Goal: Task Accomplishment & Management: Manage account settings

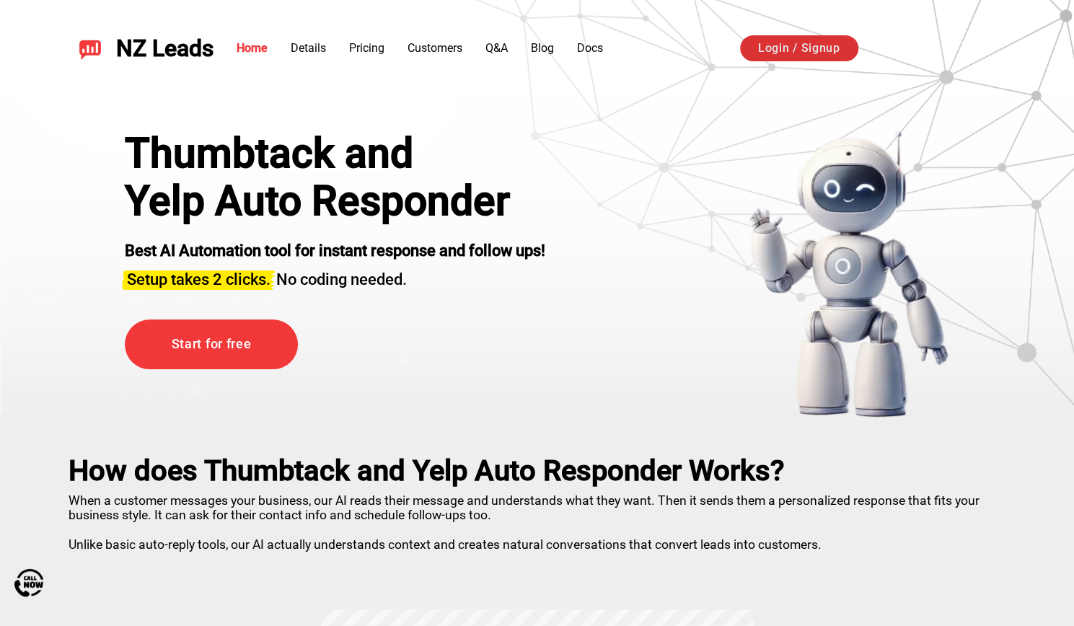
click at [800, 50] on link "Login / Signup" at bounding box center [799, 48] width 118 height 26
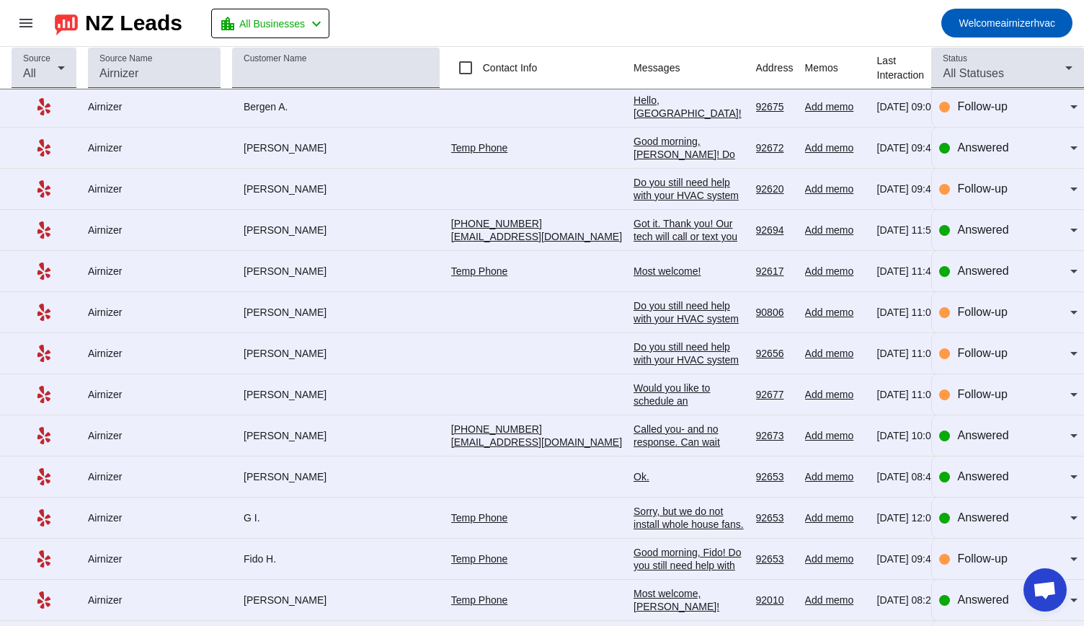
scroll to position [484, 0]
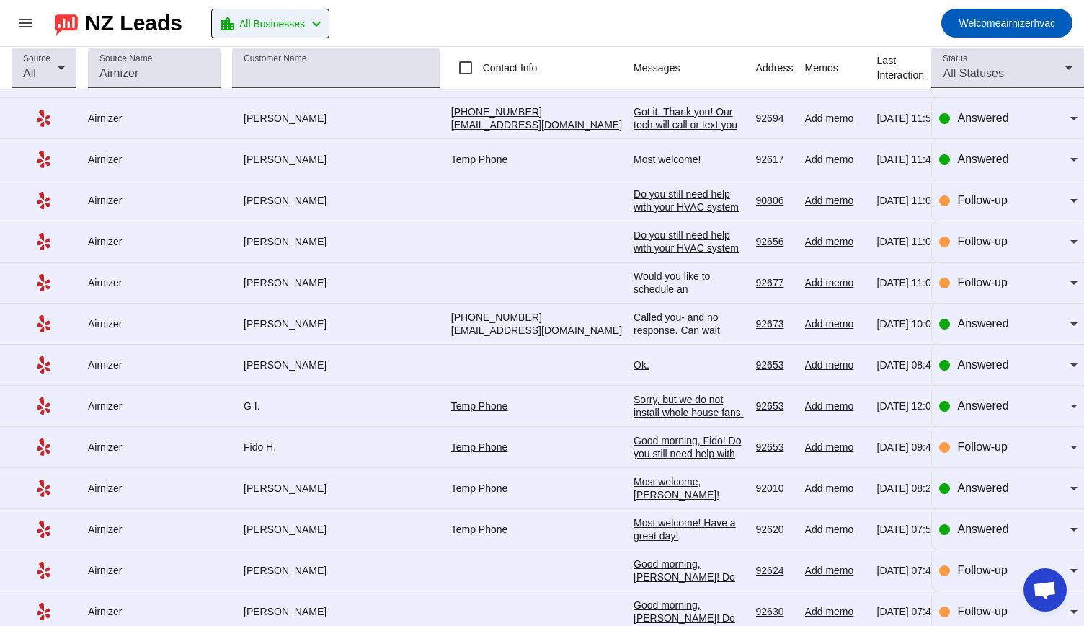
click at [283, 17] on span "All Businesses" at bounding box center [272, 24] width 66 height 20
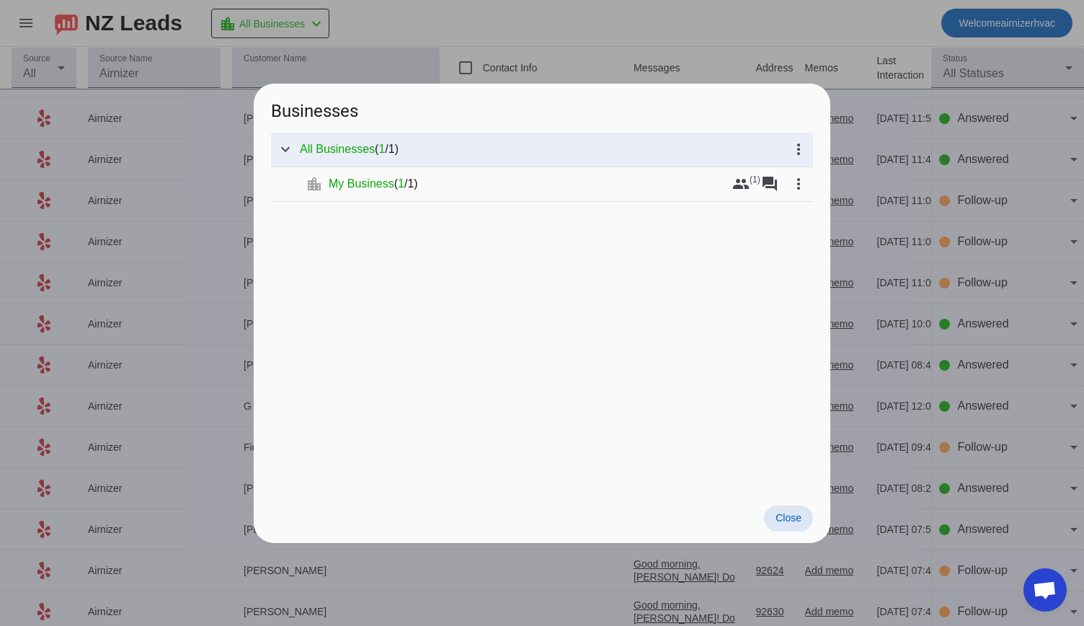
scroll to position [0, 0]
click at [373, 185] on span "My Business" at bounding box center [362, 184] width 66 height 14
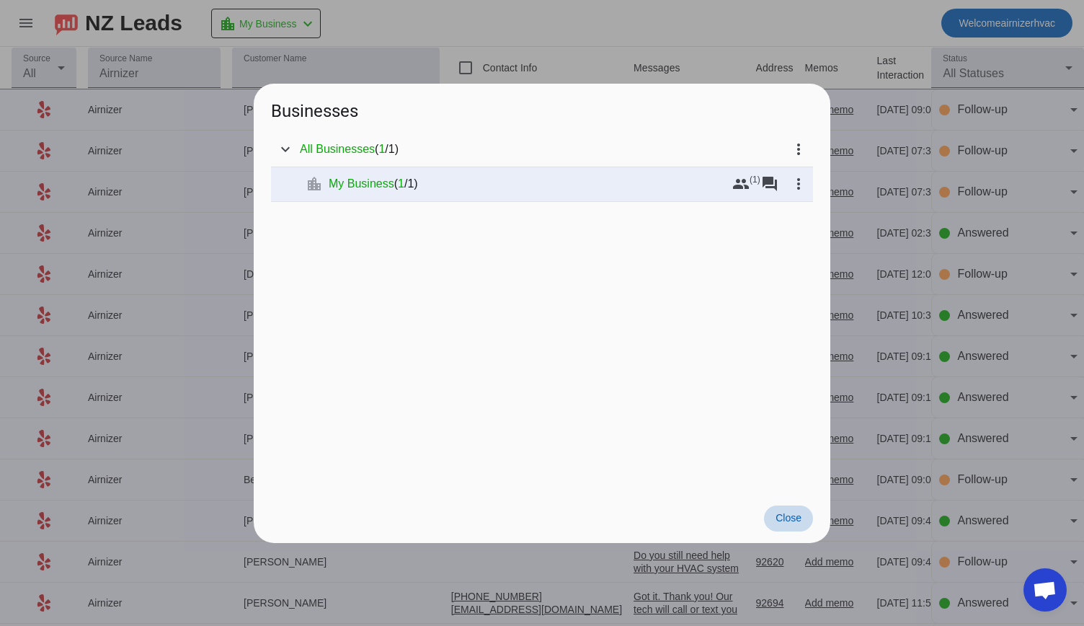
click at [790, 519] on span "Close" at bounding box center [789, 518] width 26 height 12
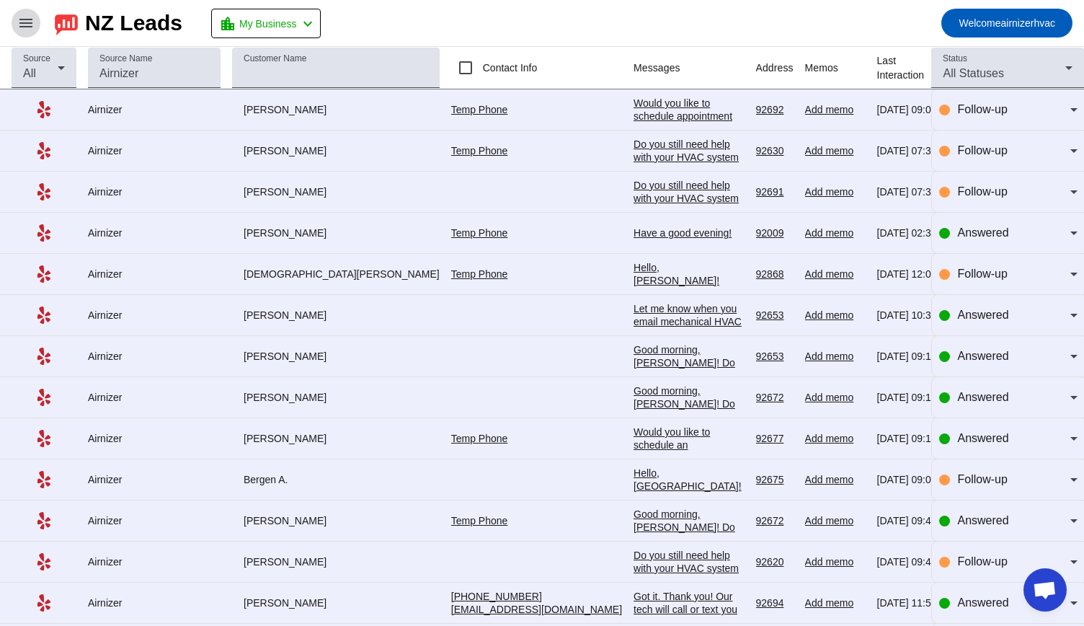
click at [37, 20] on span at bounding box center [26, 23] width 35 height 35
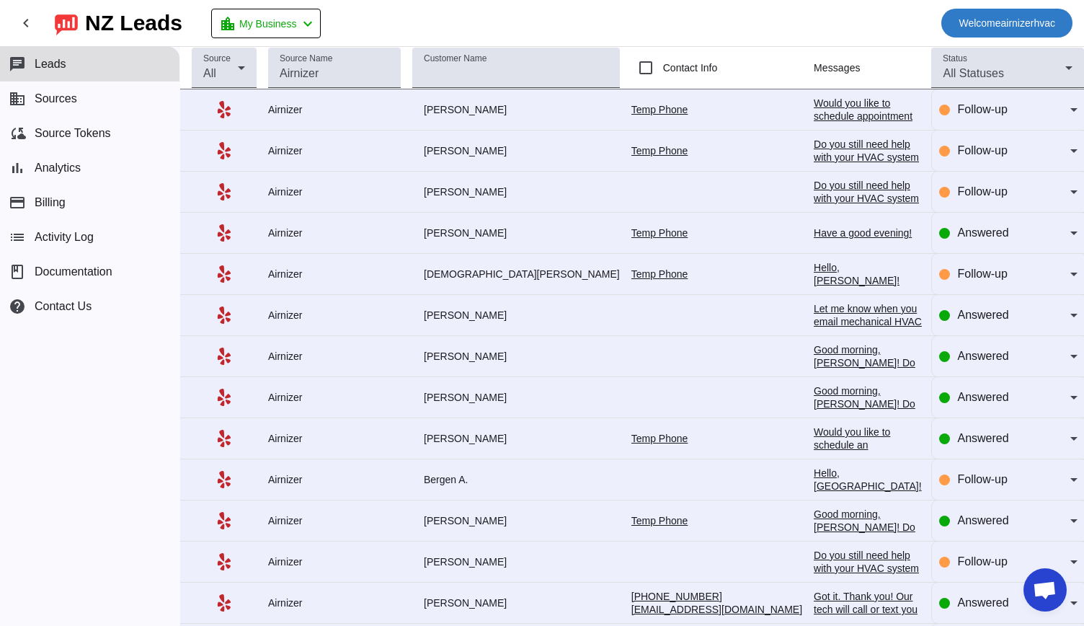
click at [1001, 12] on span at bounding box center [1007, 23] width 131 height 35
click at [764, 61] on div at bounding box center [542, 313] width 1084 height 626
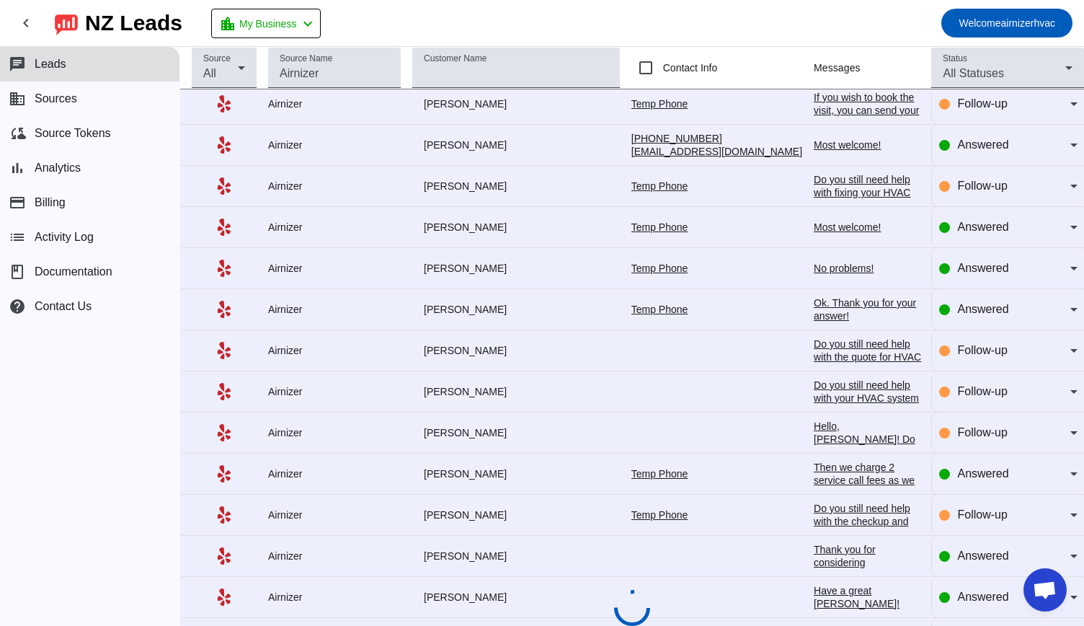
scroll to position [1517, 0]
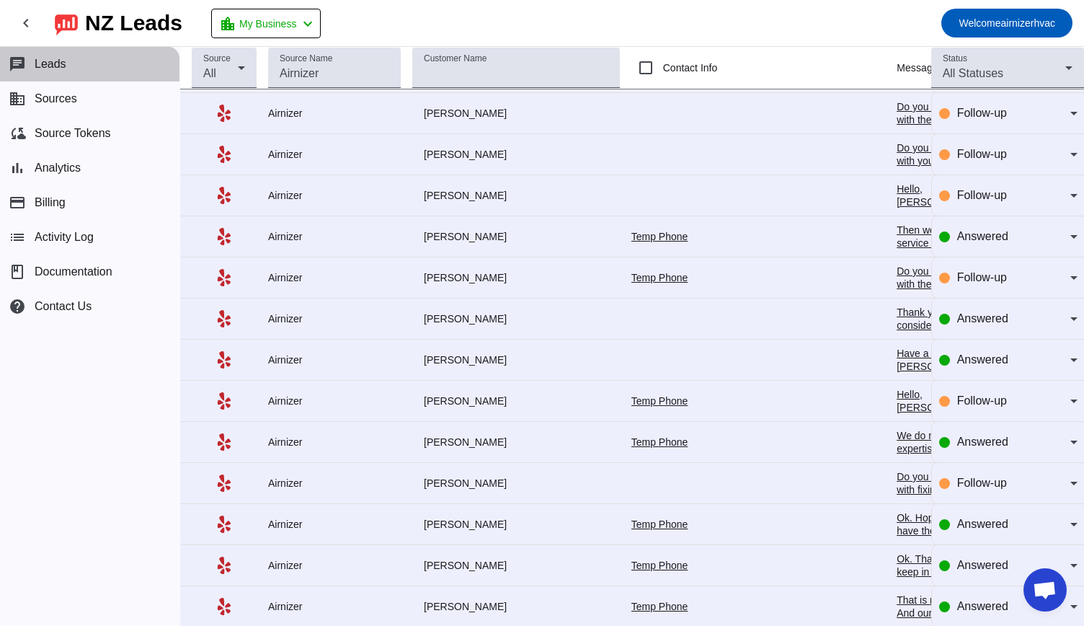
click at [70, 71] on button "chat Leads" at bounding box center [90, 64] width 180 height 35
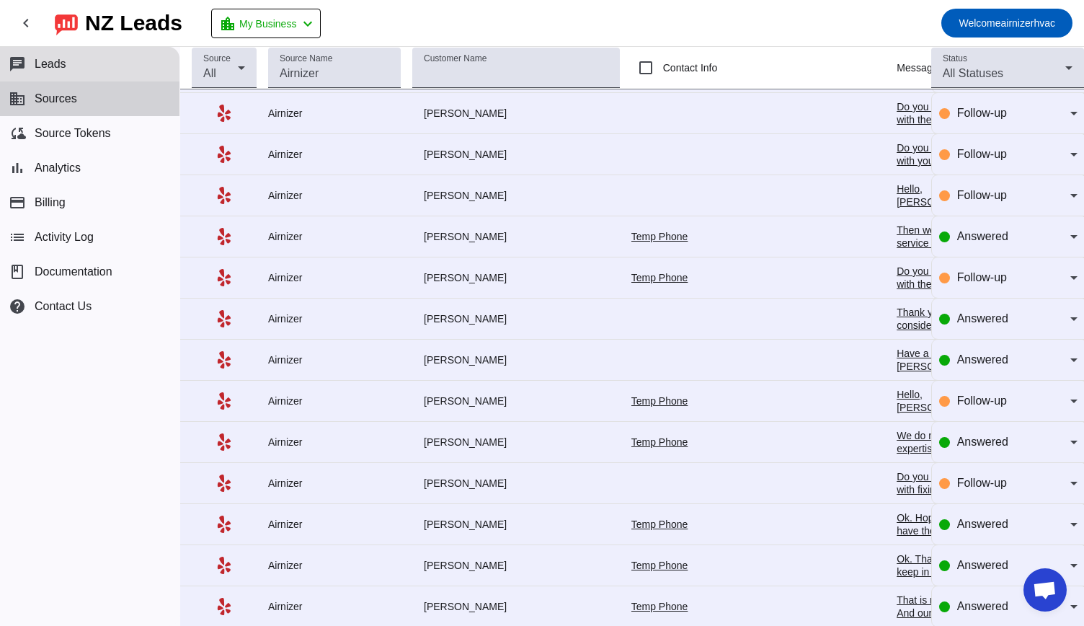
click at [68, 99] on span "Sources" at bounding box center [56, 98] width 43 height 13
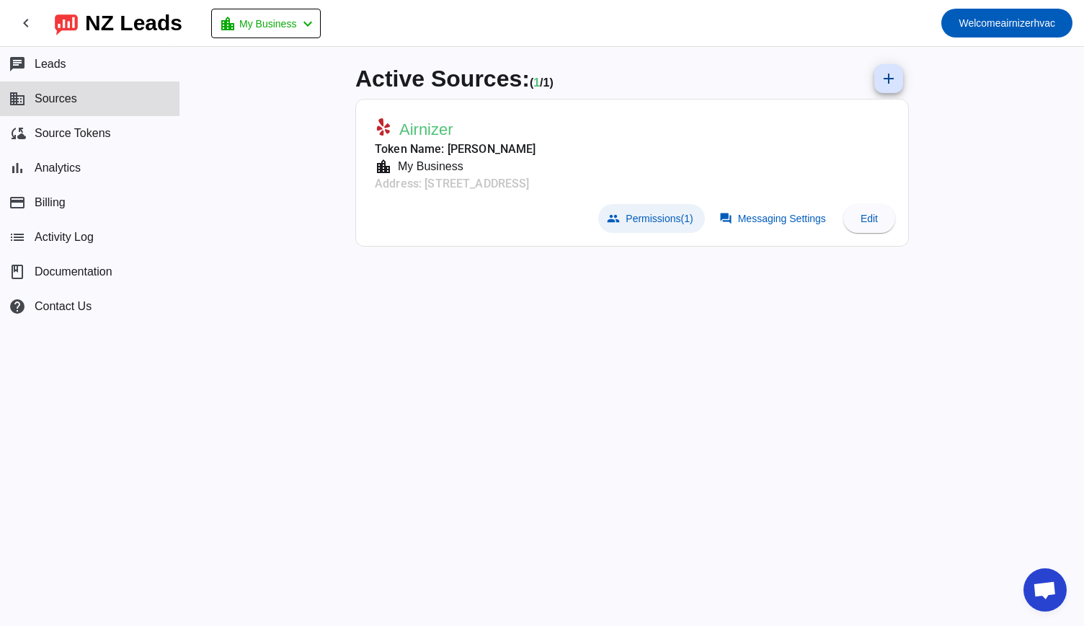
click at [663, 223] on span "Permissions (1)" at bounding box center [659, 219] width 67 height 12
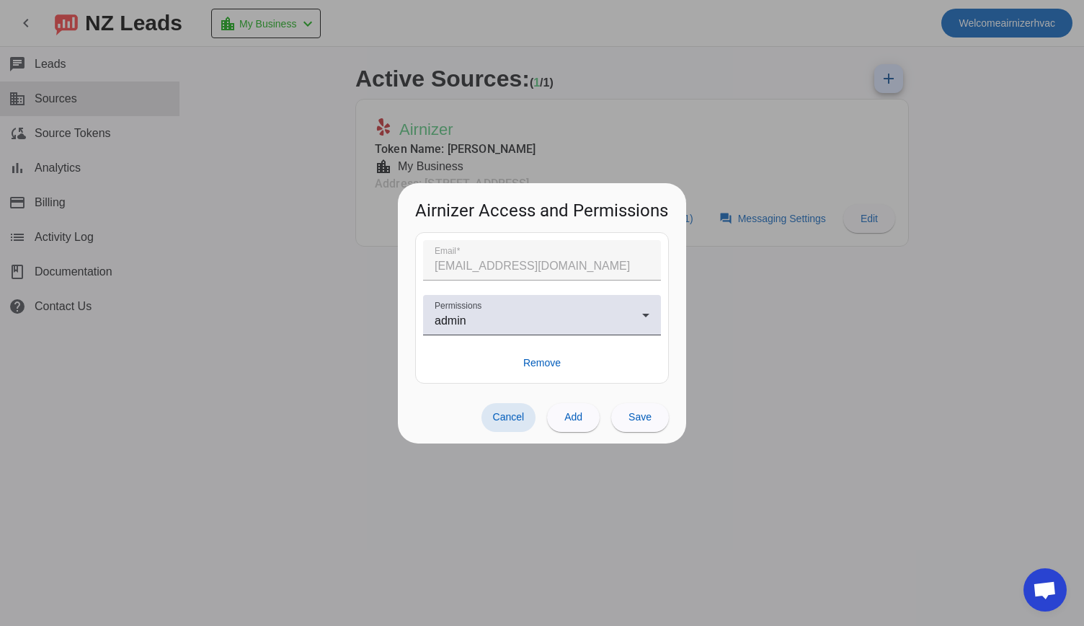
click at [509, 413] on span "Cancel" at bounding box center [509, 417] width 32 height 12
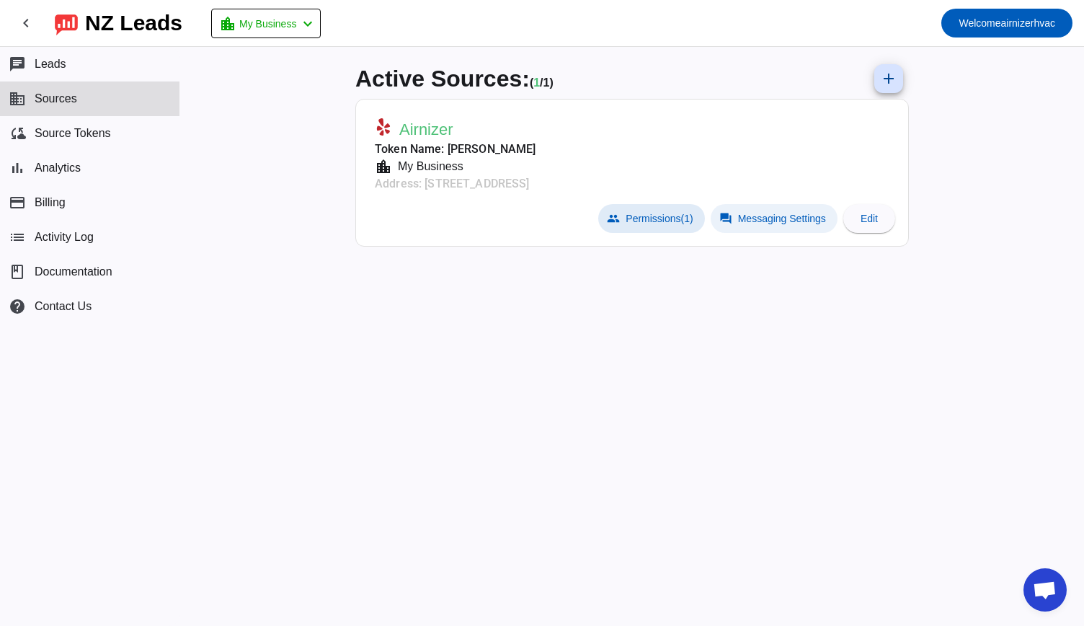
click at [787, 215] on span "Messaging Settings" at bounding box center [782, 219] width 88 height 12
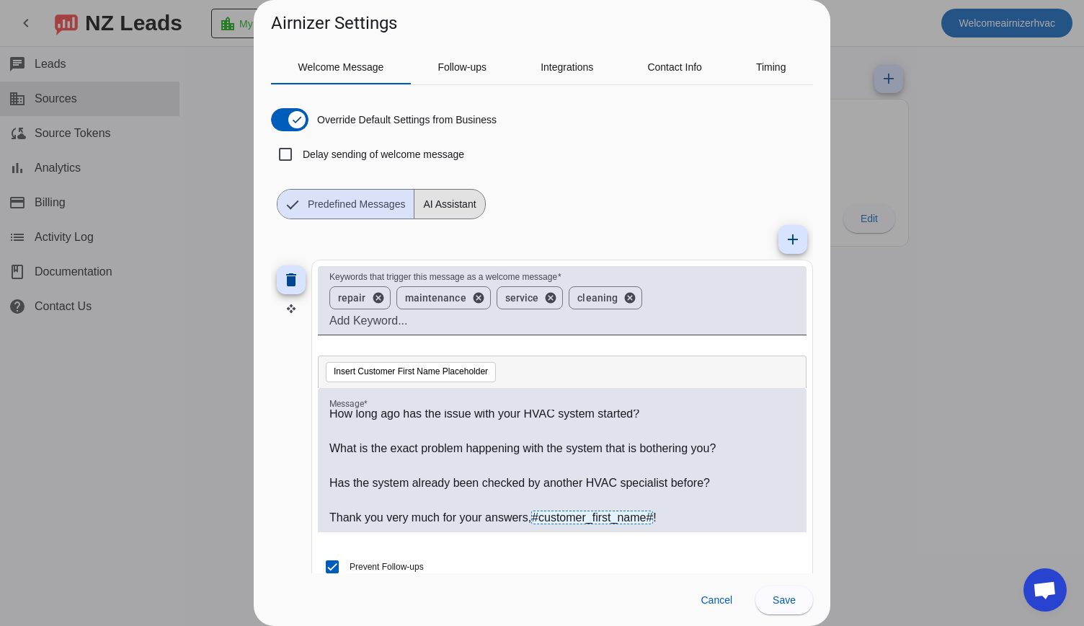
click at [460, 194] on span "AI Assistant" at bounding box center [450, 204] width 70 height 29
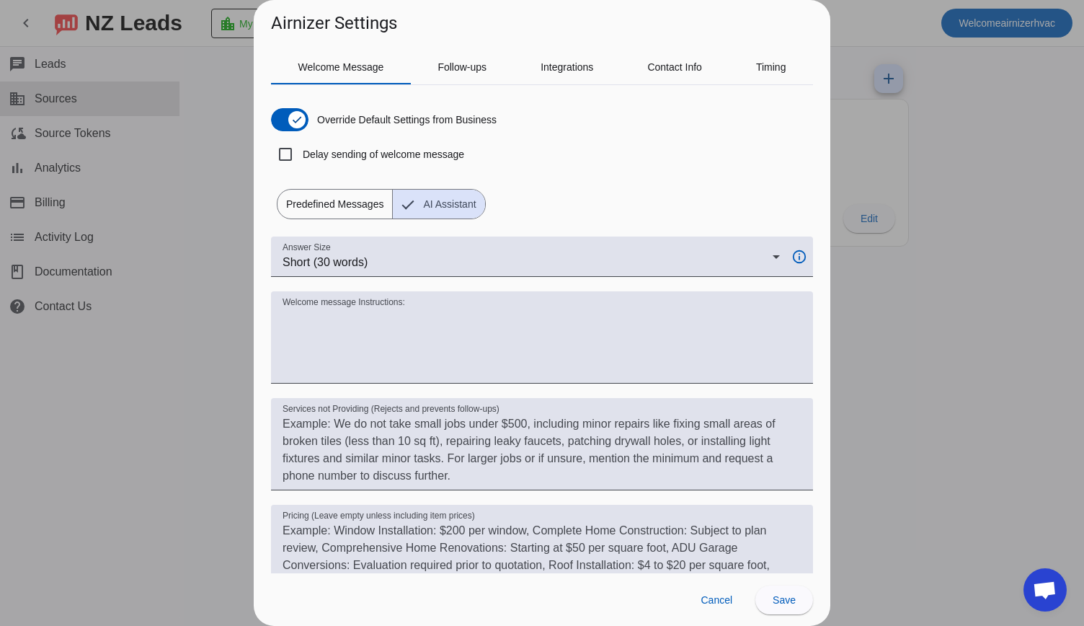
click at [335, 208] on span "Predefined Messages" at bounding box center [335, 204] width 115 height 29
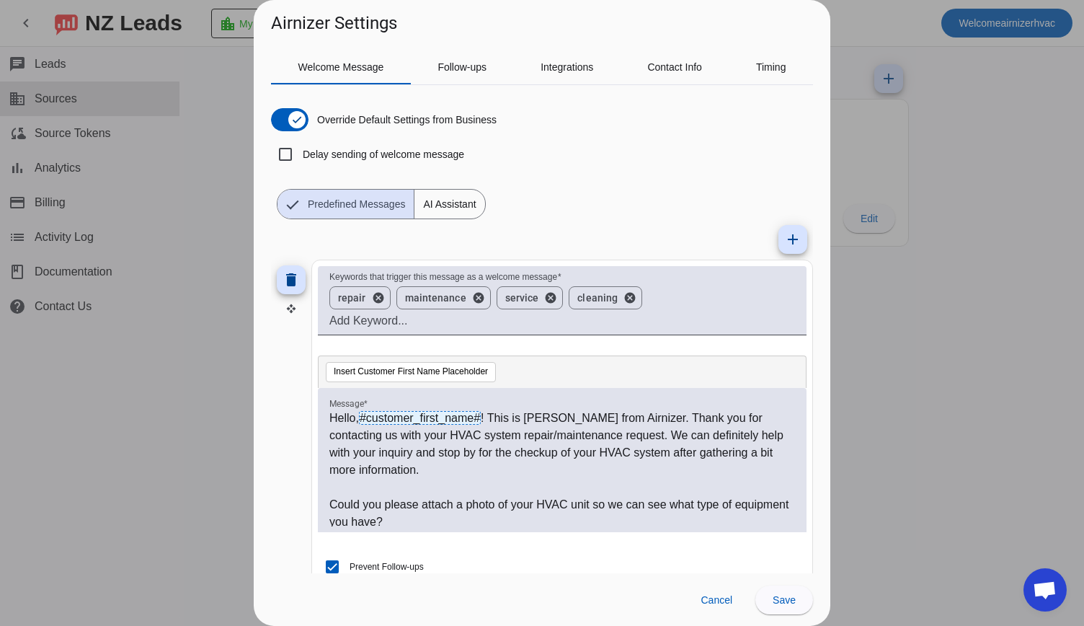
click at [459, 202] on span "AI Assistant" at bounding box center [450, 204] width 70 height 29
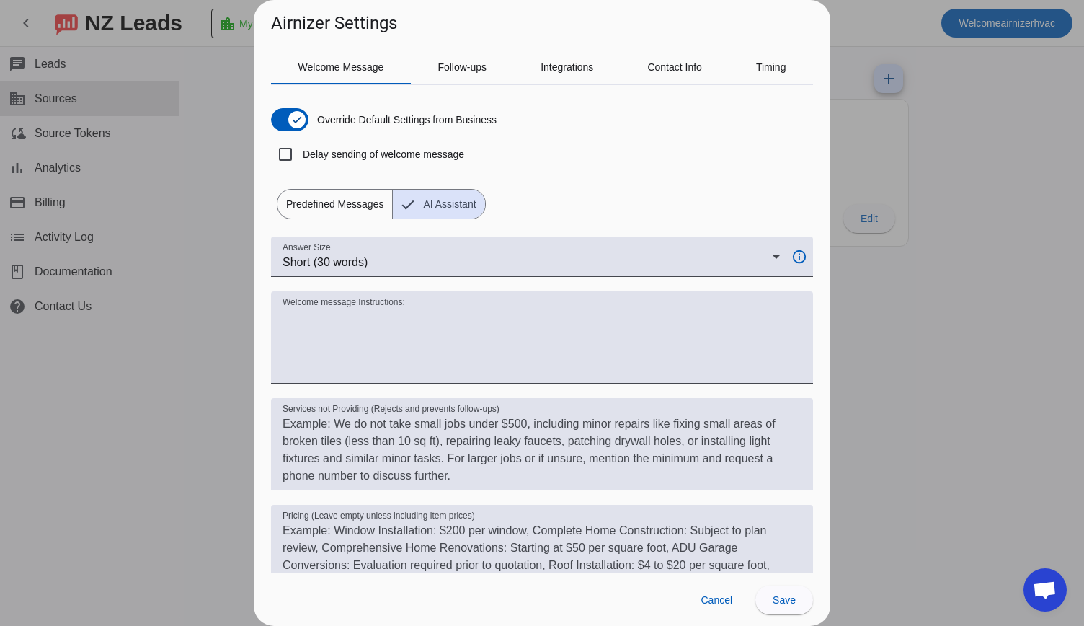
click at [331, 208] on span "Predefined Messages" at bounding box center [335, 204] width 115 height 29
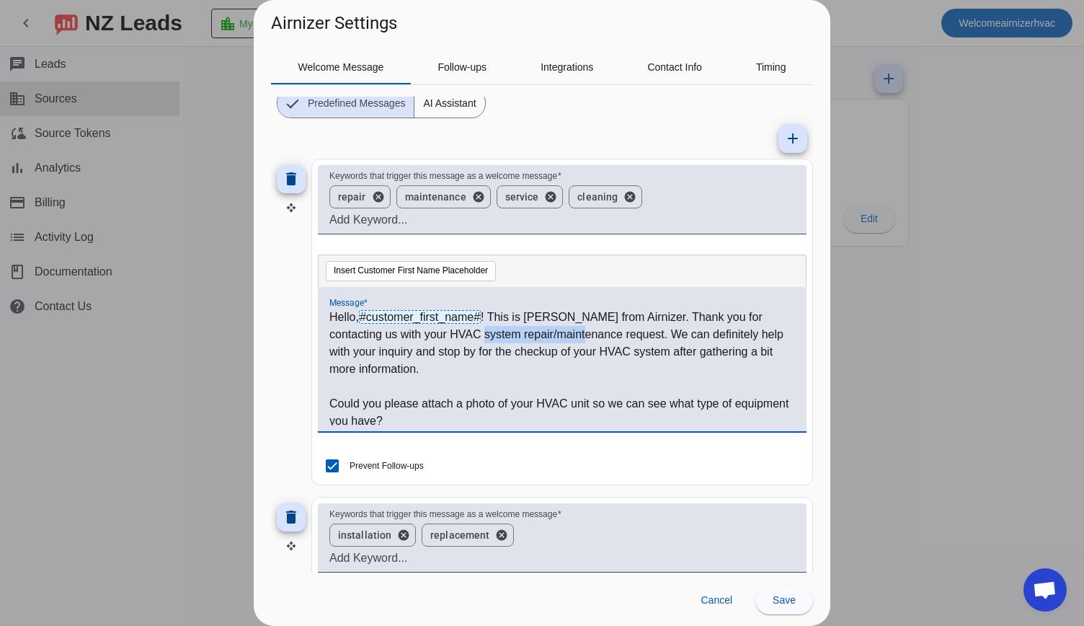
drag, startPoint x: 469, startPoint y: 335, endPoint x: 568, endPoint y: 334, distance: 99.5
click at [568, 334] on p "Hello, #customer_first_name# ! This is Eugene from Airnizer. Thank you for cont…" at bounding box center [562, 343] width 466 height 69
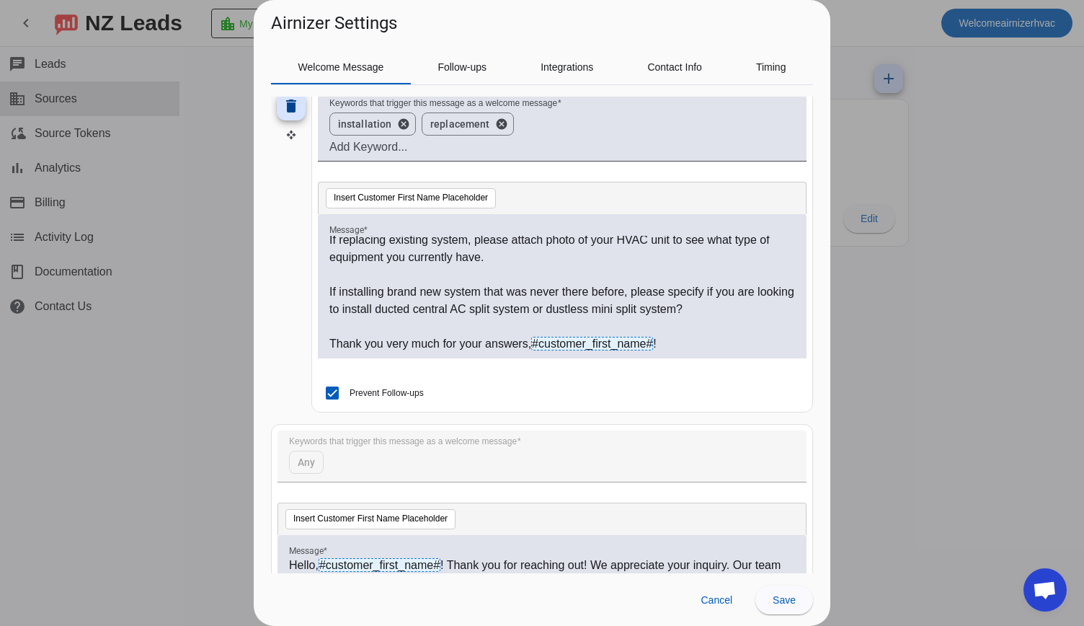
scroll to position [515, 0]
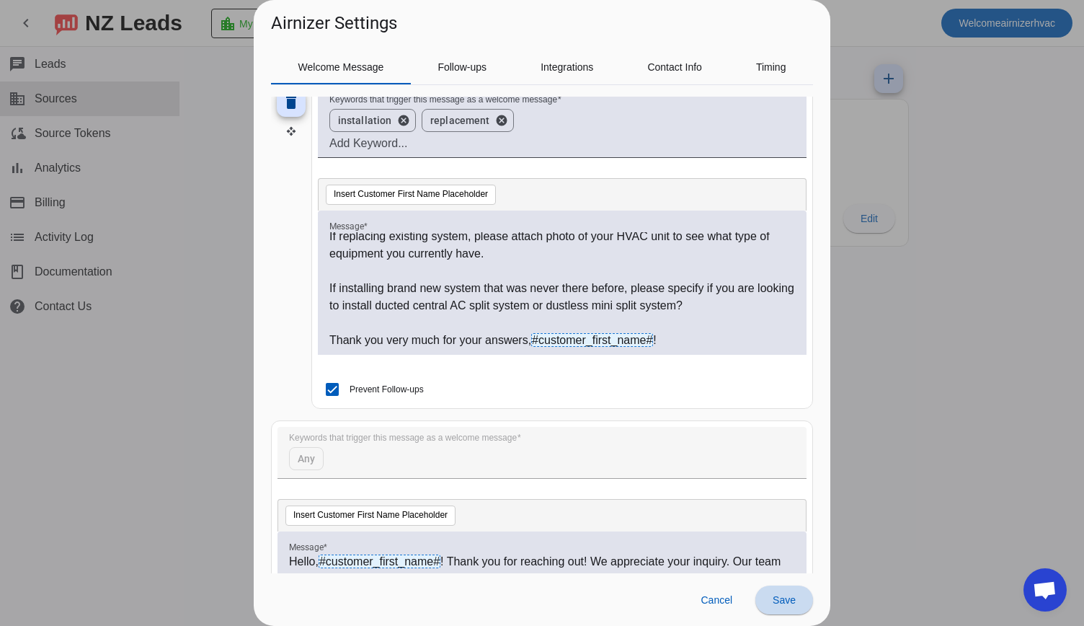
click at [792, 602] on span "Save" at bounding box center [784, 600] width 23 height 12
